Goal: Task Accomplishment & Management: Complete application form

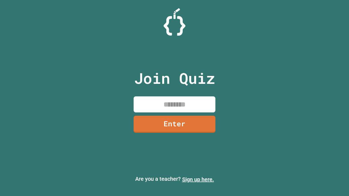
click at [198, 180] on link "Sign up here." at bounding box center [198, 179] width 32 height 7
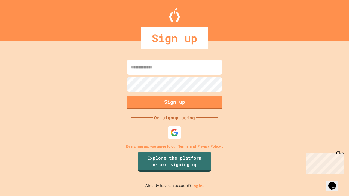
click at [198, 186] on link "Log in." at bounding box center [197, 186] width 13 height 6
